Goal: Information Seeking & Learning: Learn about a topic

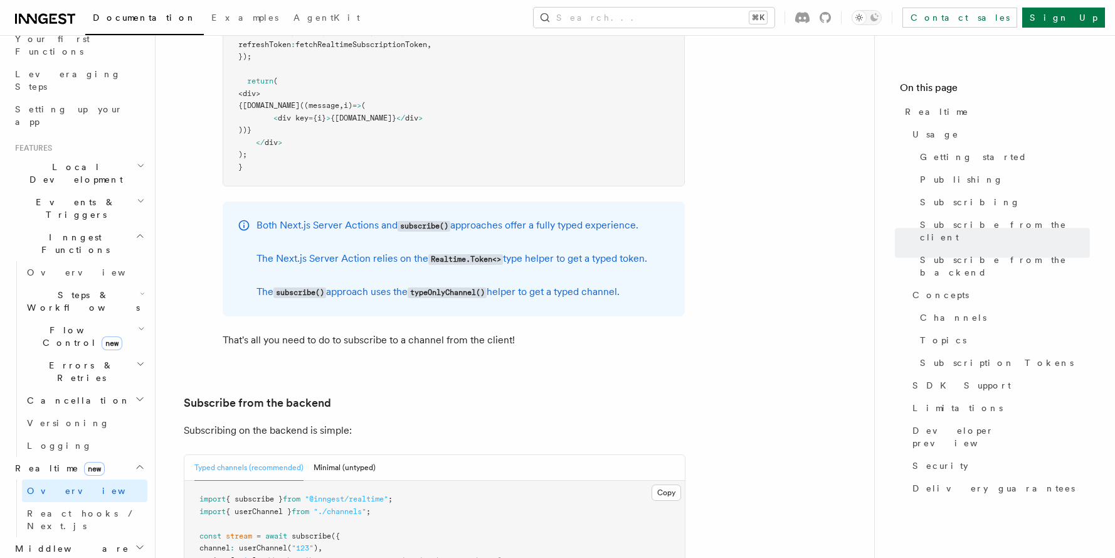
scroll to position [1982, 0]
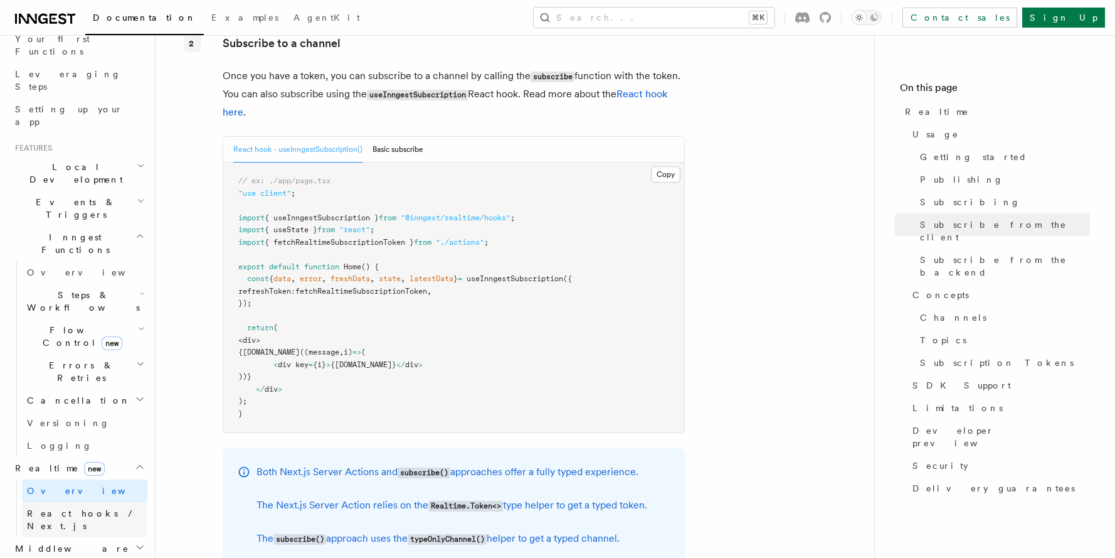
click at [97, 508] on span "React hooks / Next.js" at bounding box center [82, 519] width 111 height 23
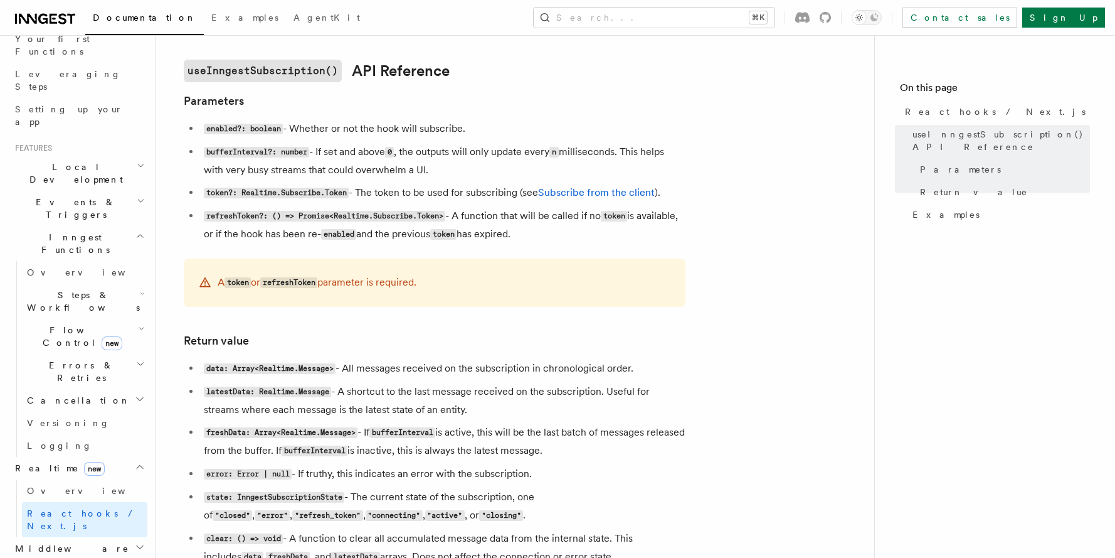
scroll to position [777, 0]
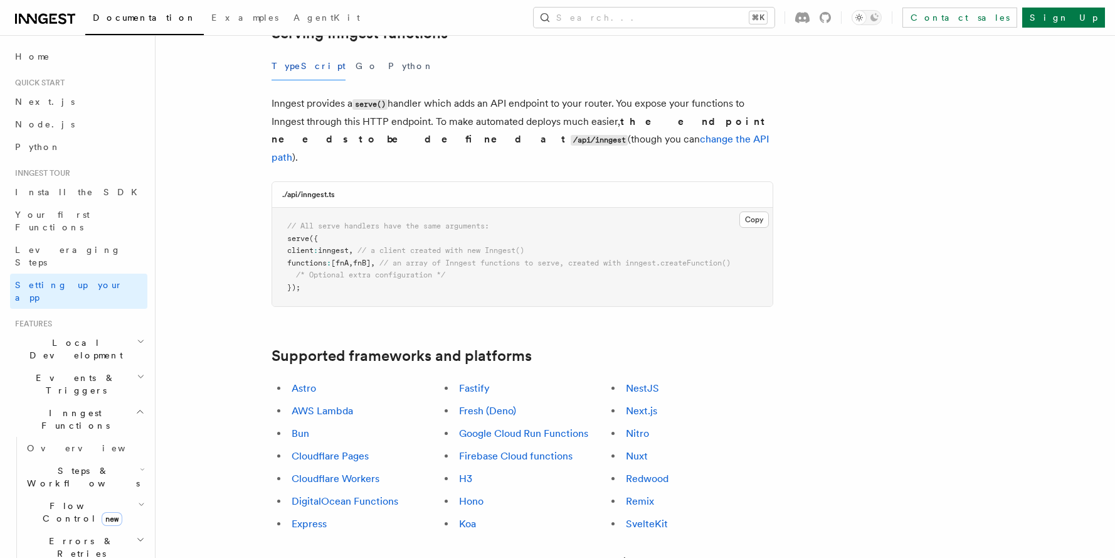
scroll to position [505, 0]
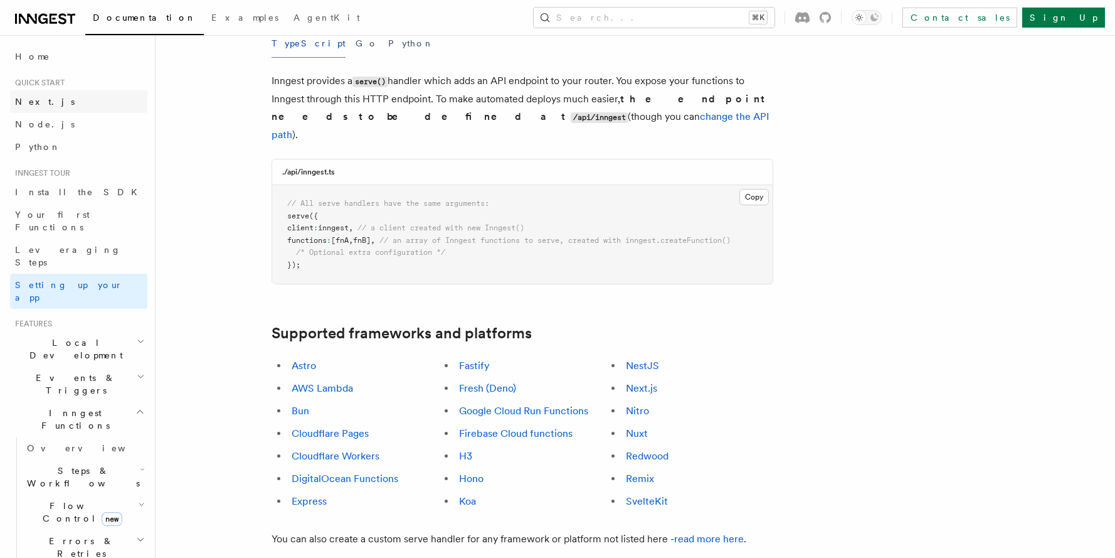
click at [51, 101] on link "Next.js" at bounding box center [78, 101] width 137 height 23
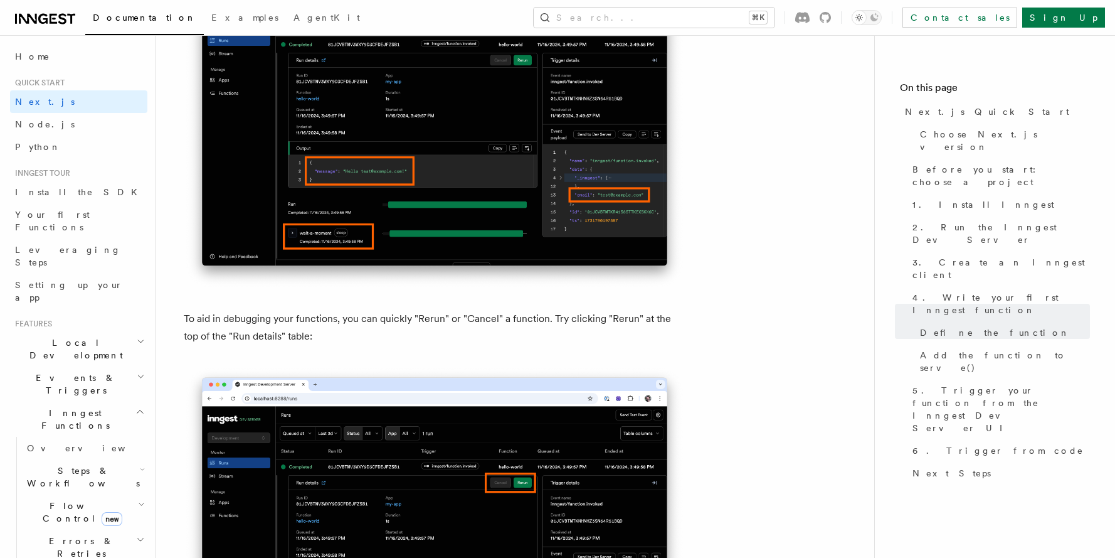
scroll to position [5528, 0]
